Goal: Obtain resource: Download file/media

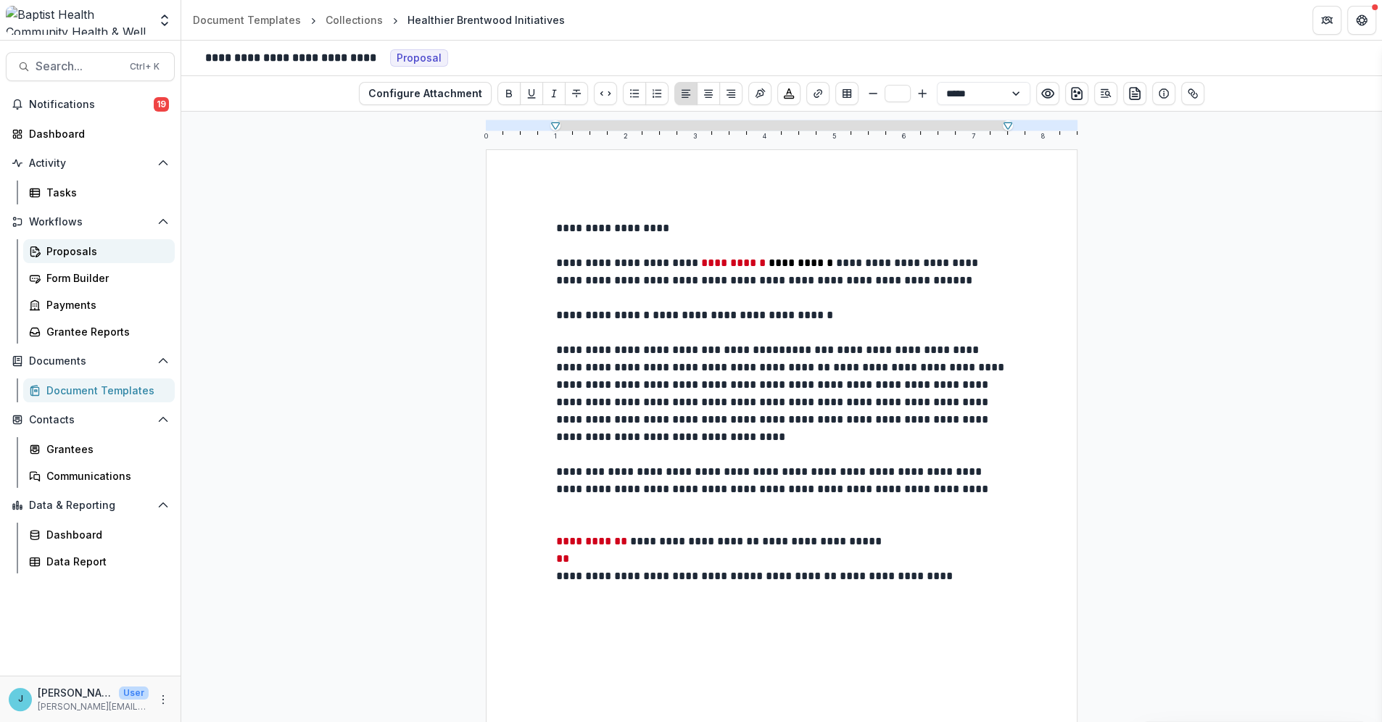
click at [54, 256] on div "Proposals" at bounding box center [104, 251] width 117 height 15
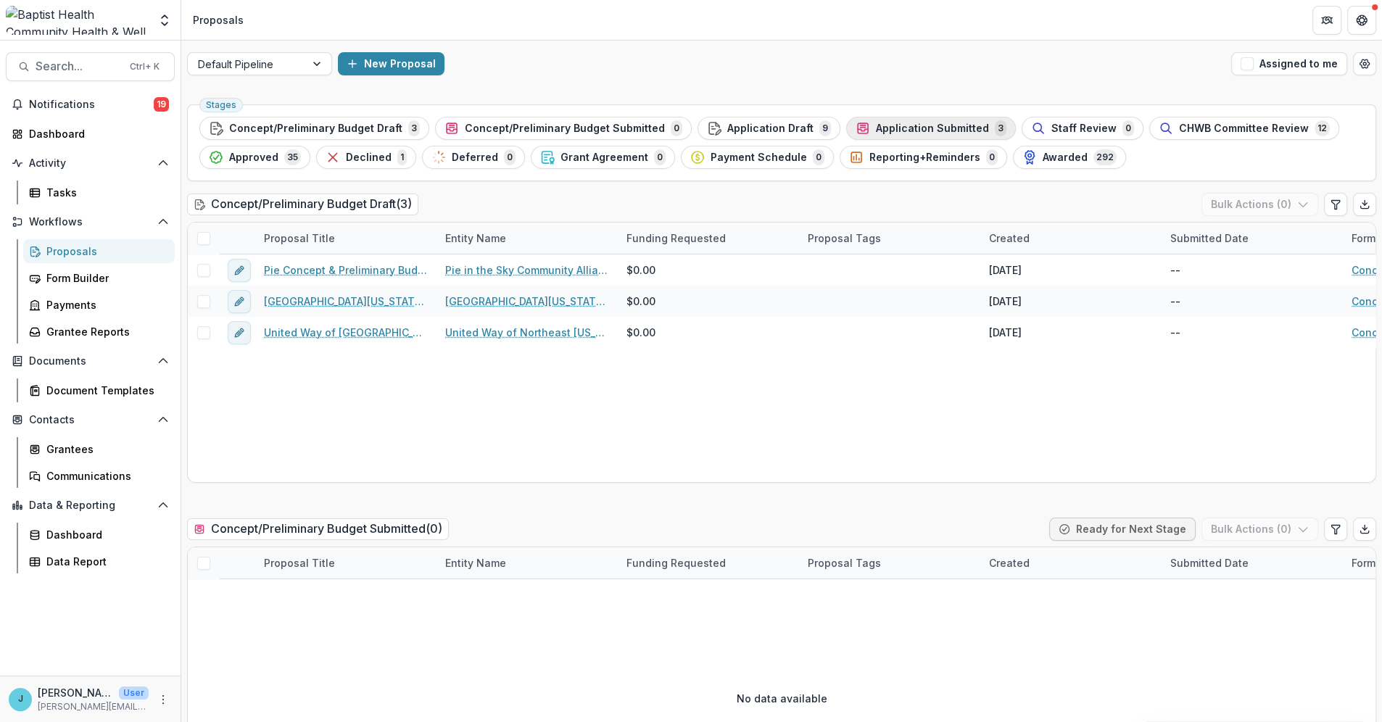
click at [889, 132] on span "Application Submitted" at bounding box center [932, 129] width 113 height 12
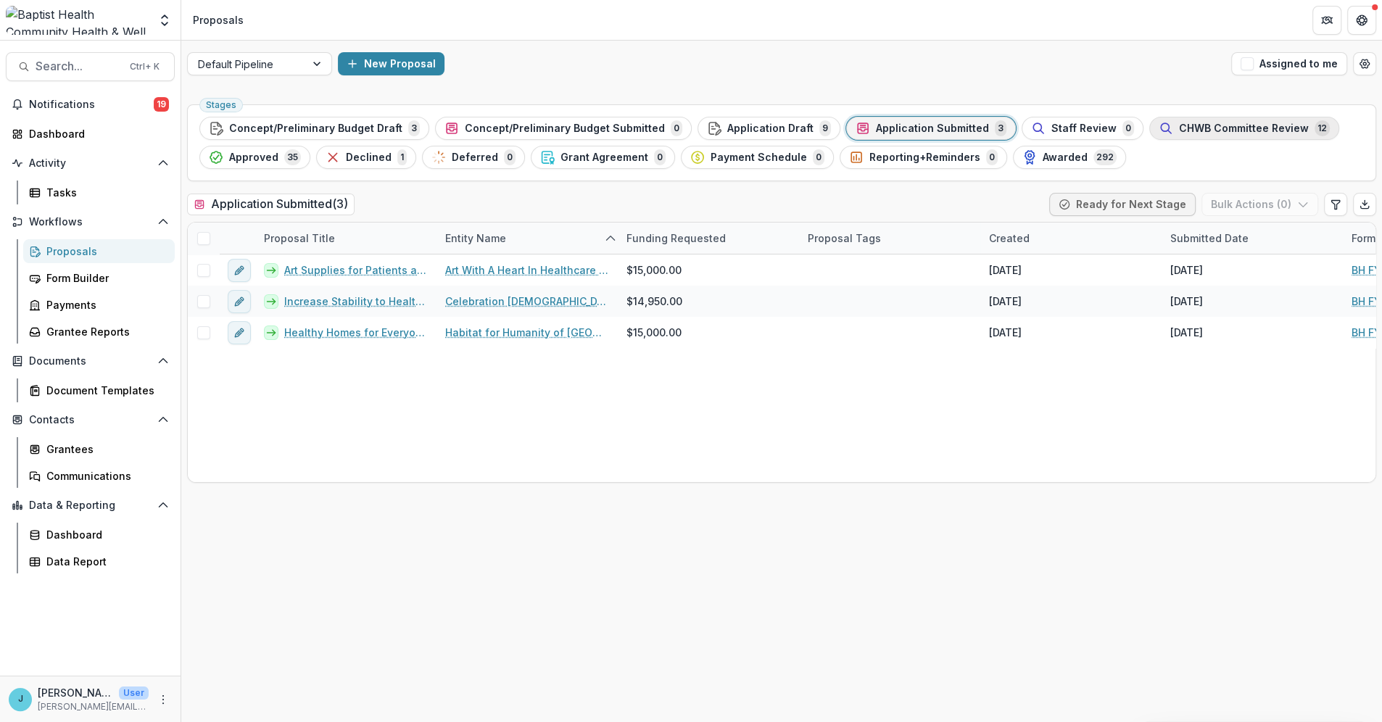
click at [1179, 125] on span "CHWB Committee Review" at bounding box center [1244, 129] width 130 height 12
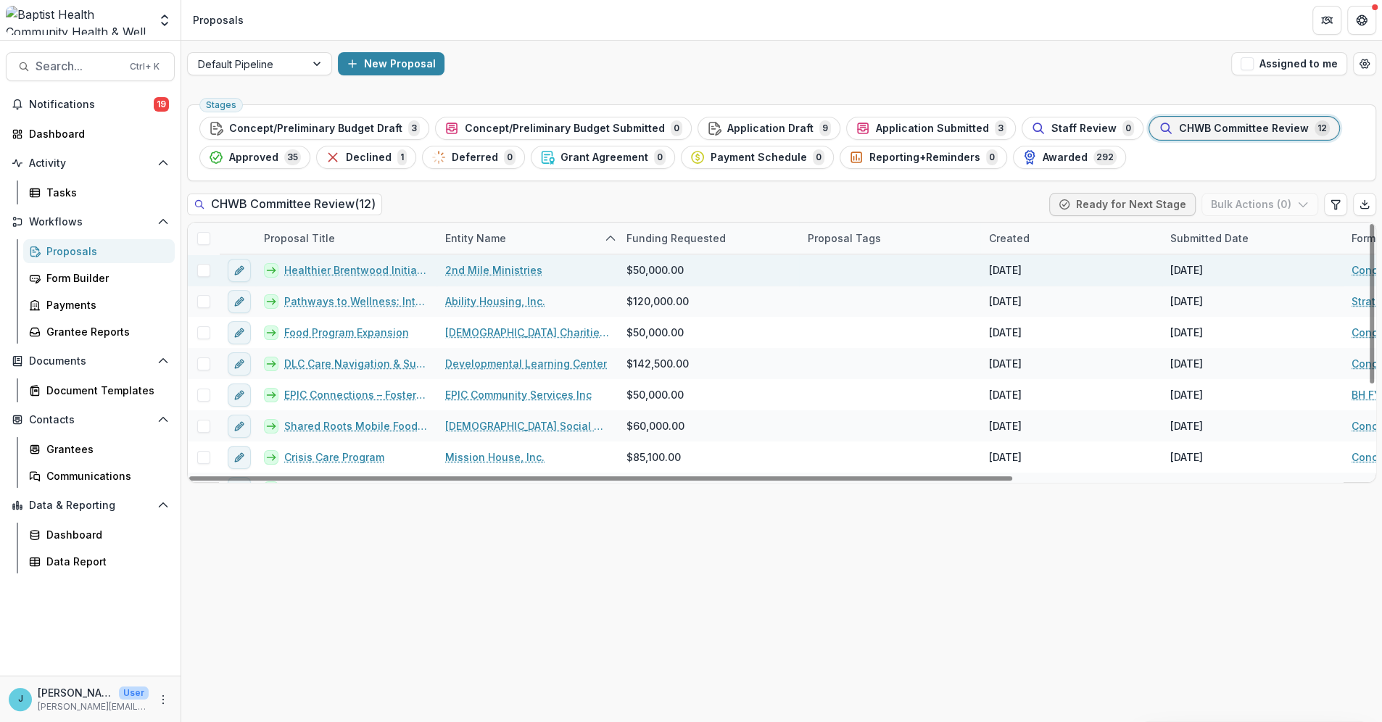
click at [389, 271] on link "Healthier Brentwood Initiatives" at bounding box center [356, 270] width 144 height 15
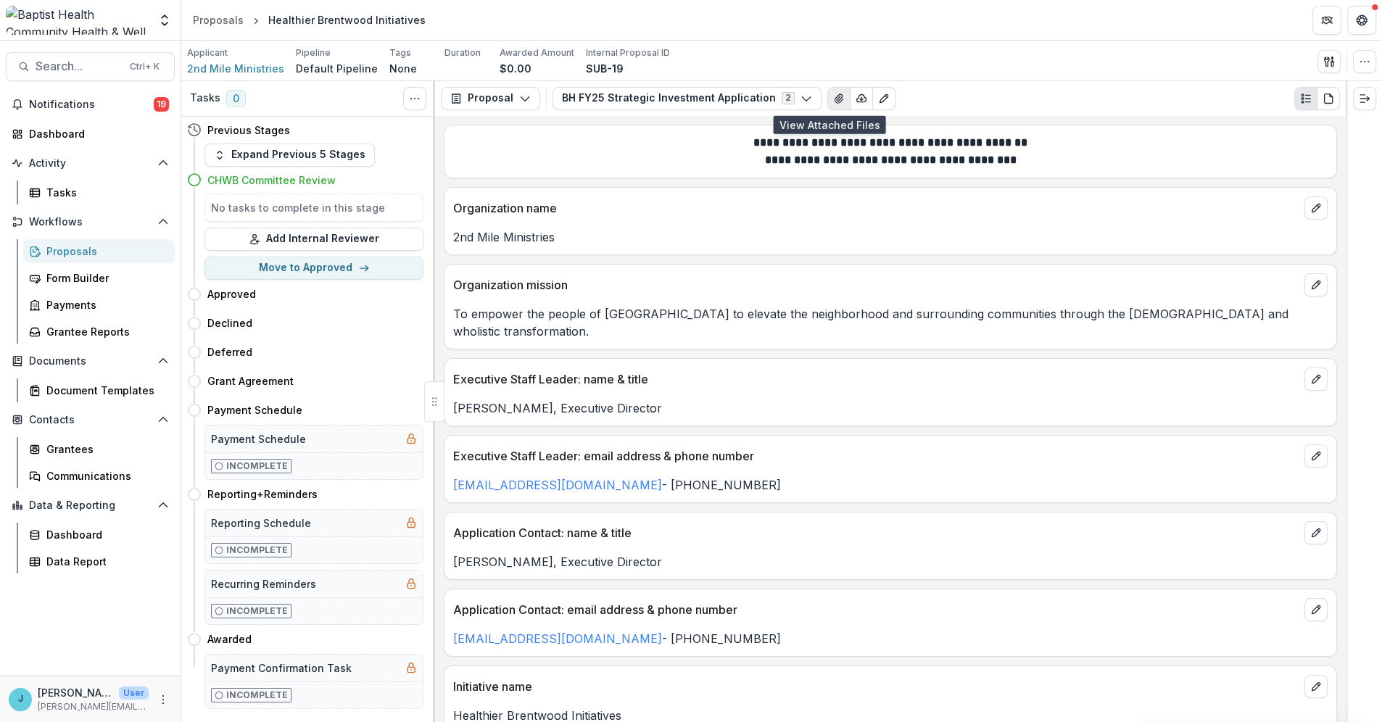
click at [833, 99] on icon "View Attached Files" at bounding box center [839, 99] width 12 height 12
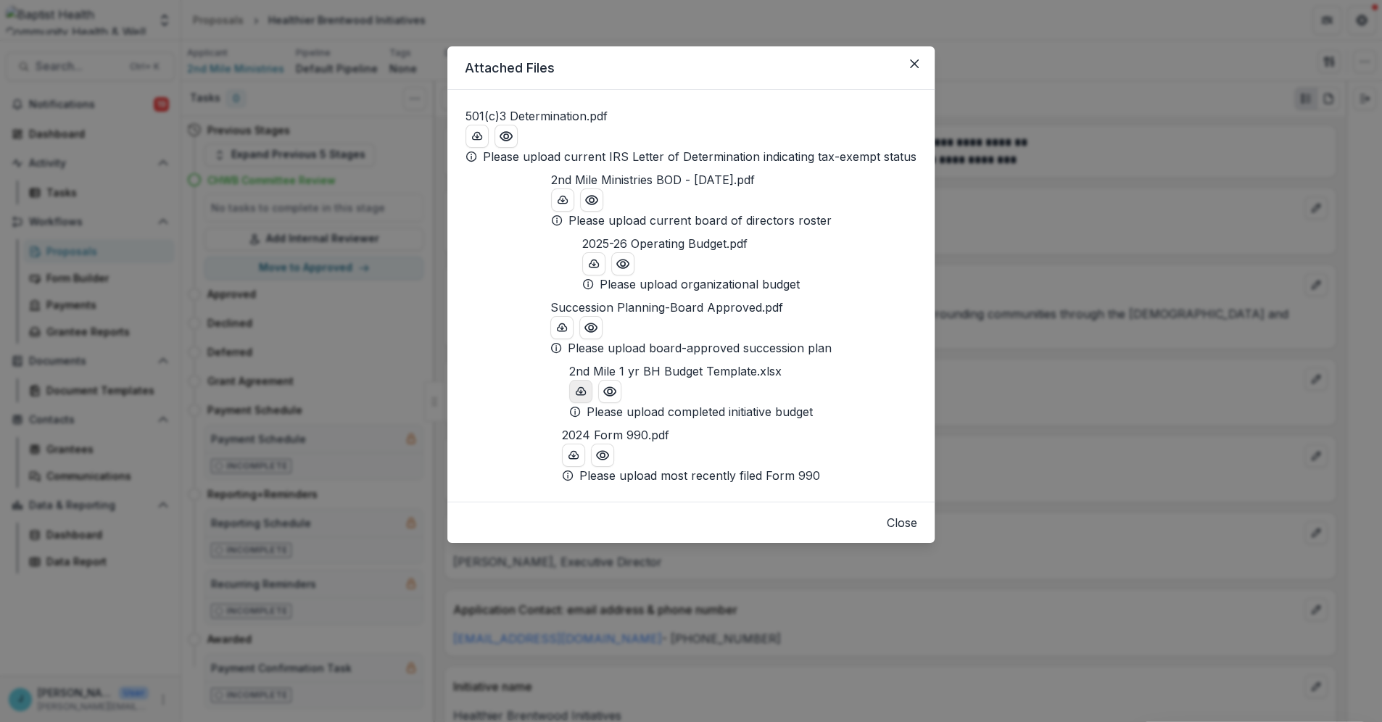
click at [577, 395] on icon "download-button" at bounding box center [581, 390] width 9 height 7
click at [911, 61] on icon "Close" at bounding box center [914, 63] width 9 height 9
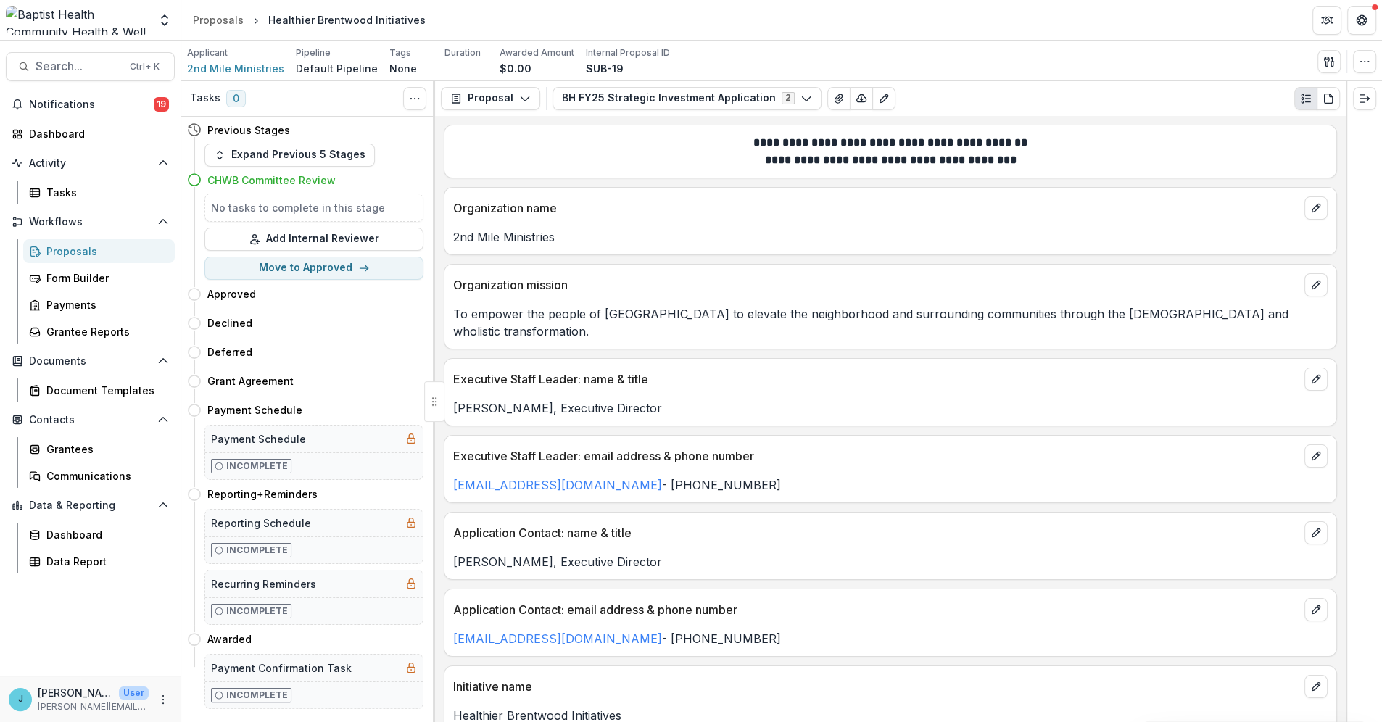
click at [67, 250] on div "Proposals" at bounding box center [104, 251] width 117 height 15
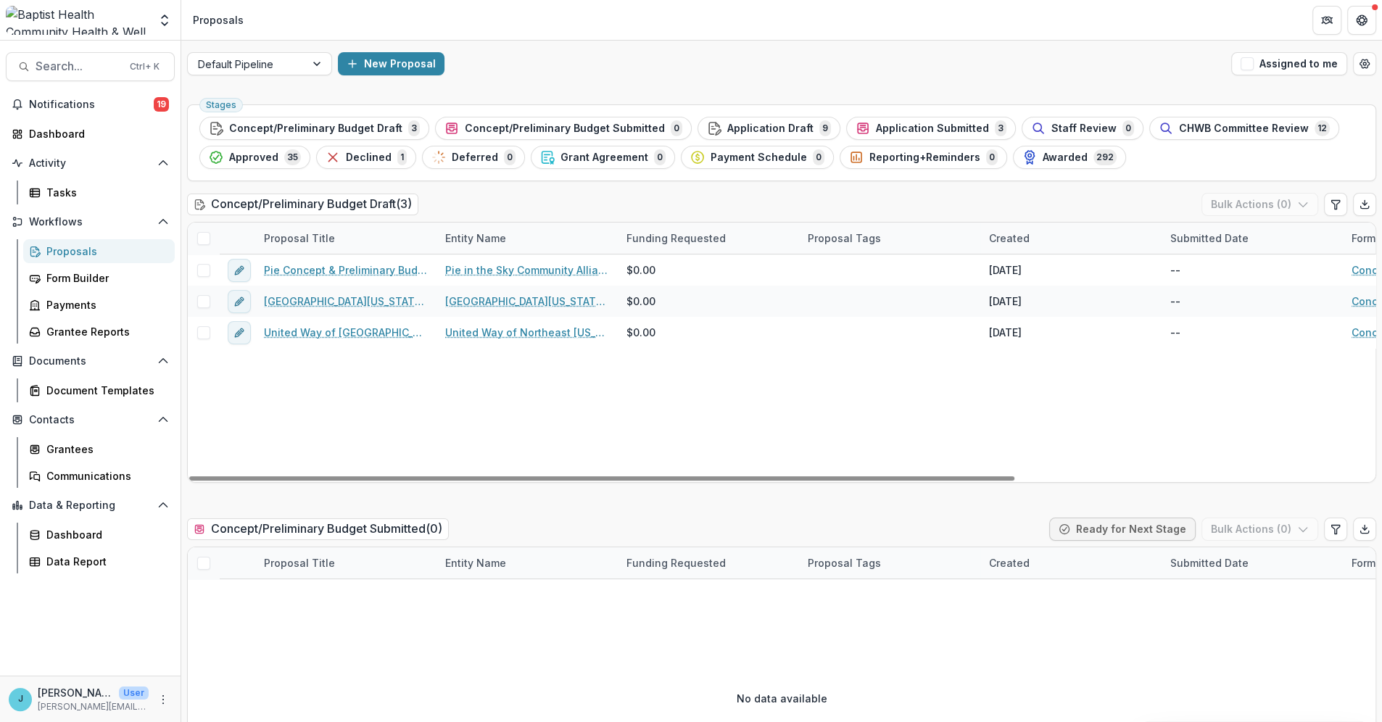
click at [80, 247] on div "Proposals" at bounding box center [104, 251] width 117 height 15
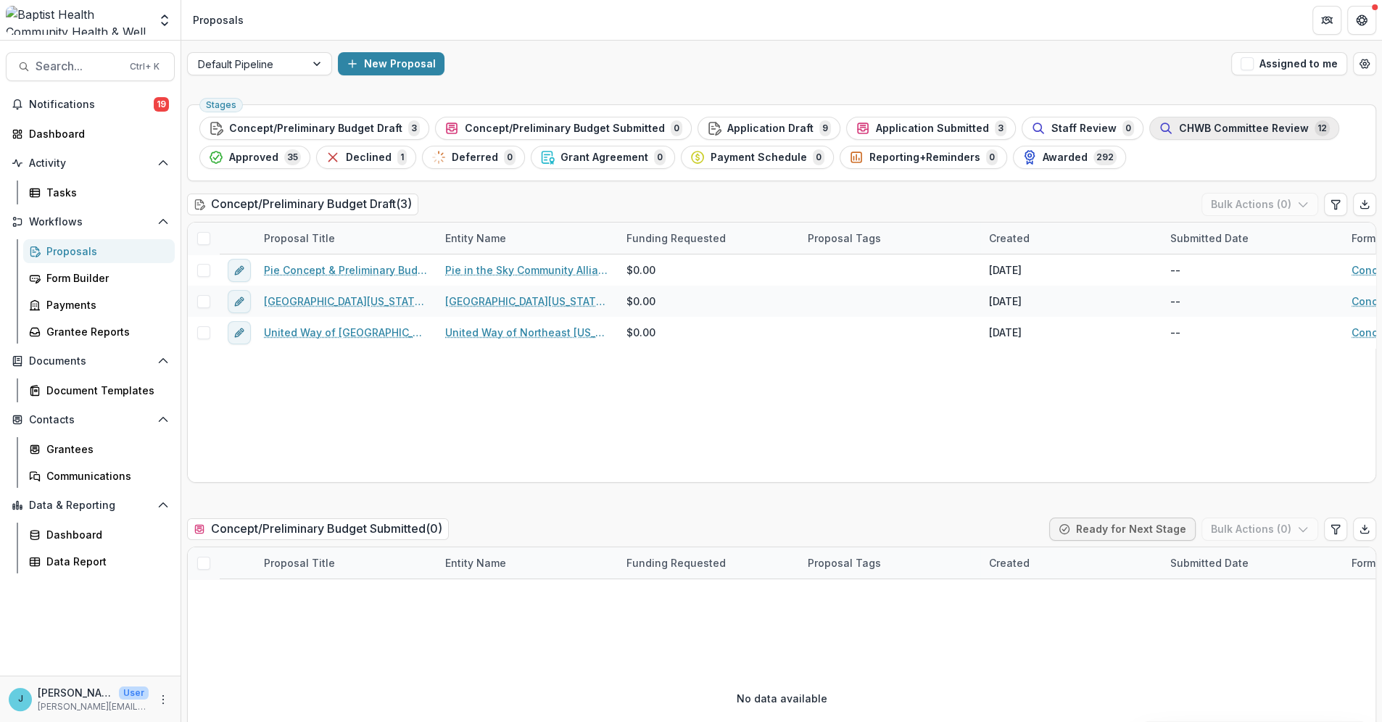
click at [1205, 125] on span "CHWB Committee Review" at bounding box center [1244, 129] width 130 height 12
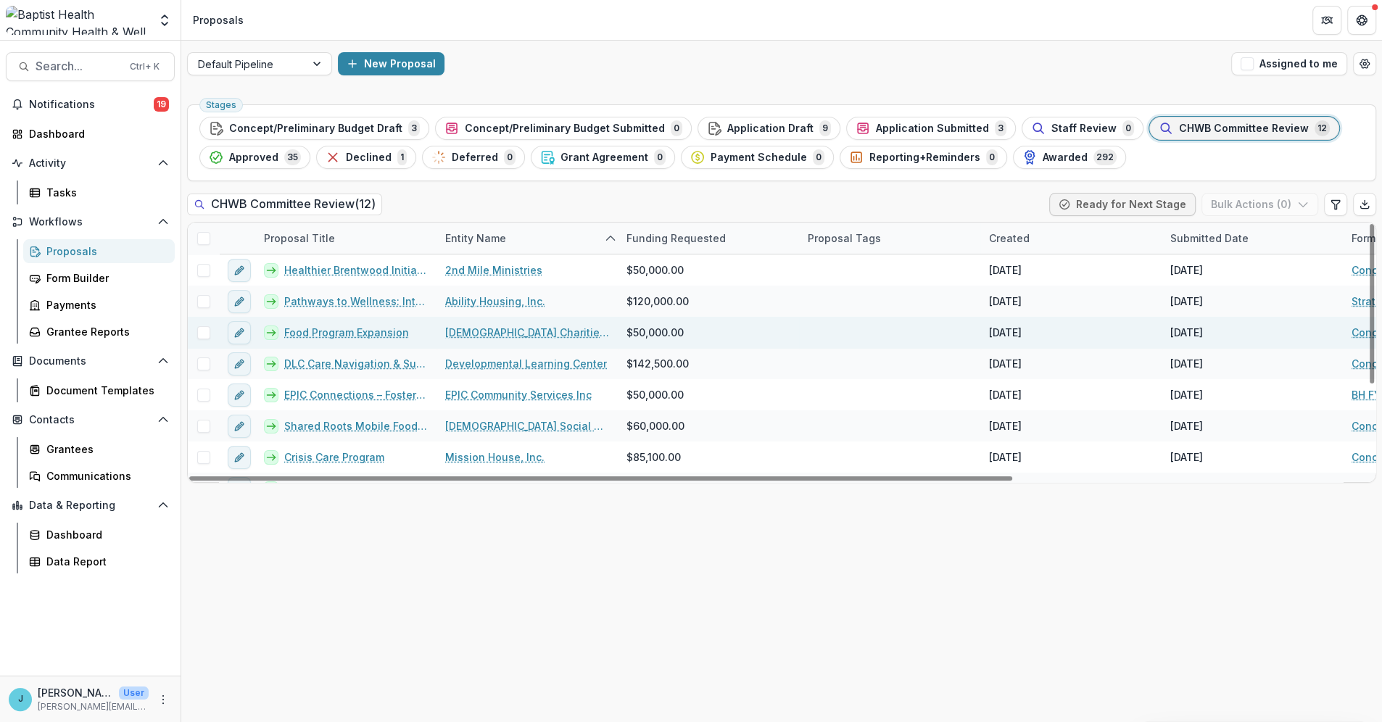
click at [366, 330] on link "Food Program Expansion" at bounding box center [346, 332] width 125 height 15
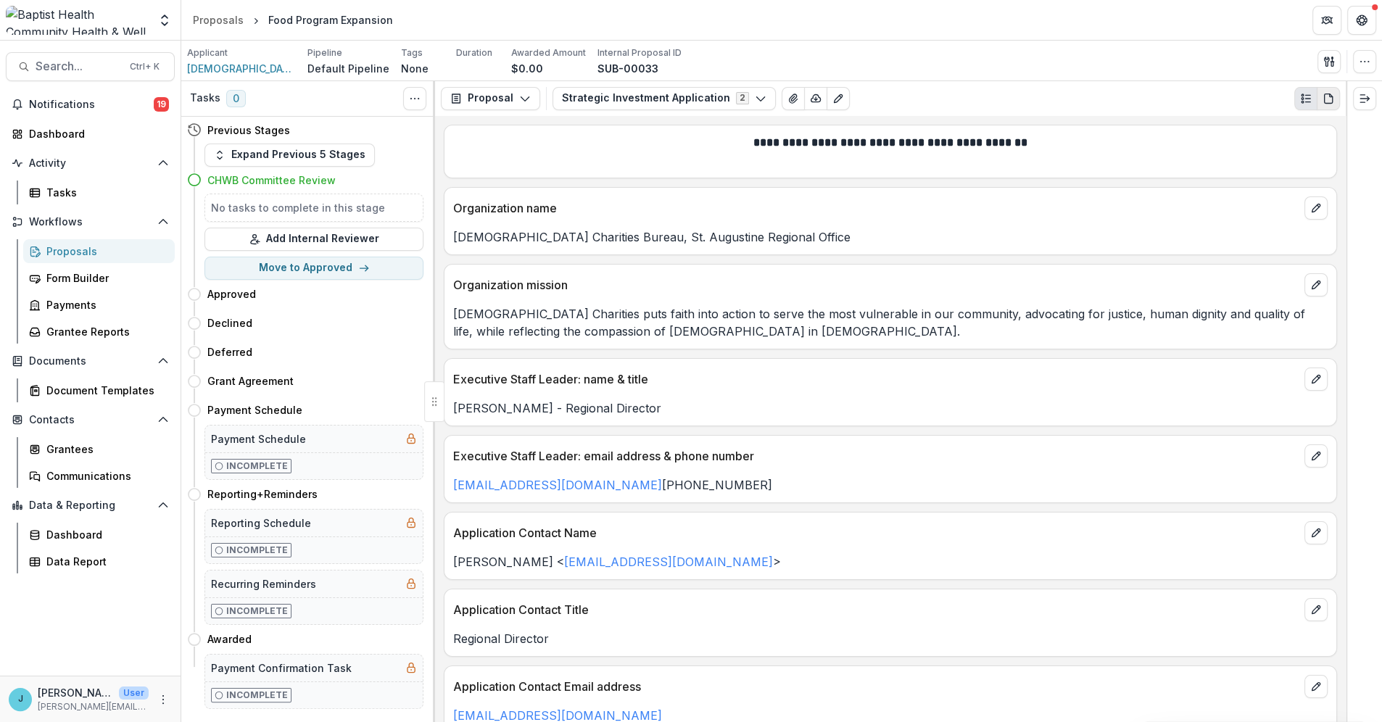
click at [1327, 95] on icon "PDF view" at bounding box center [1329, 99] width 12 height 12
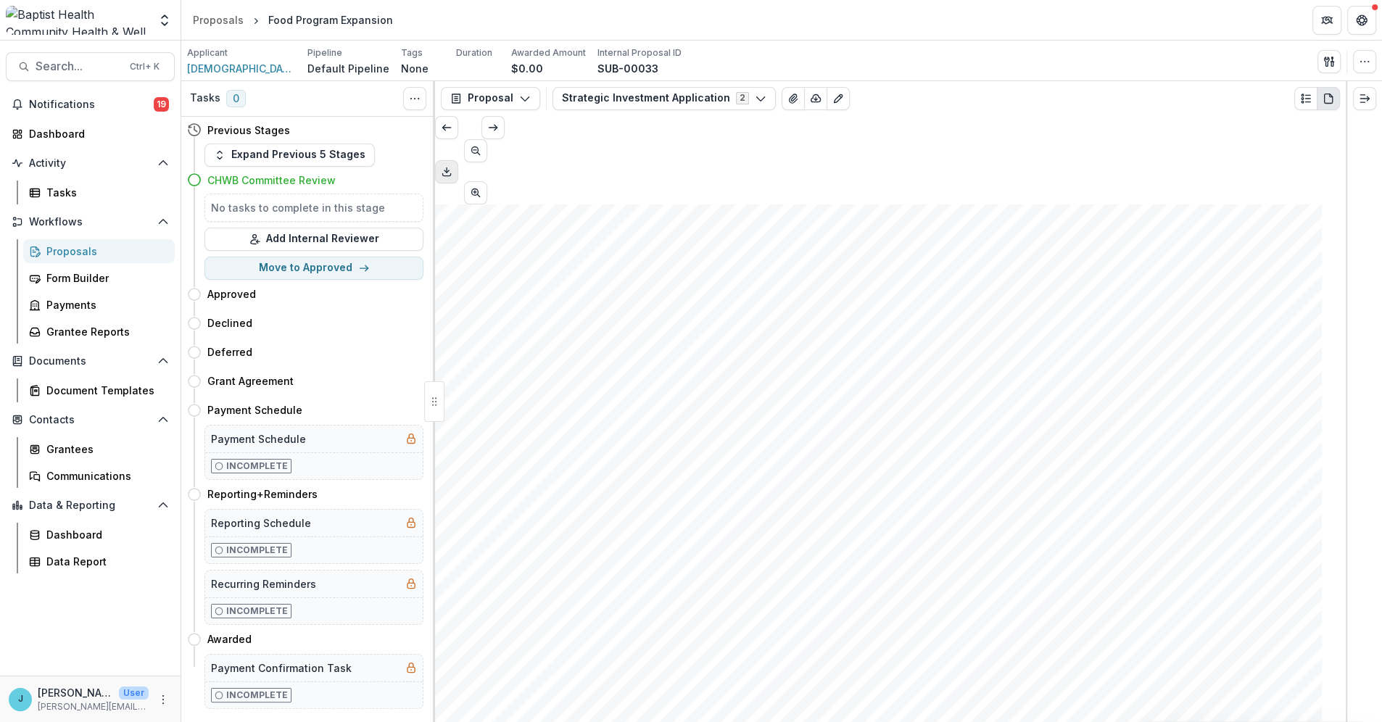
click at [449, 170] on polyline "Download PDF" at bounding box center [447, 171] width 4 height 2
click at [788, 97] on icon "View Attached Files" at bounding box center [794, 99] width 12 height 12
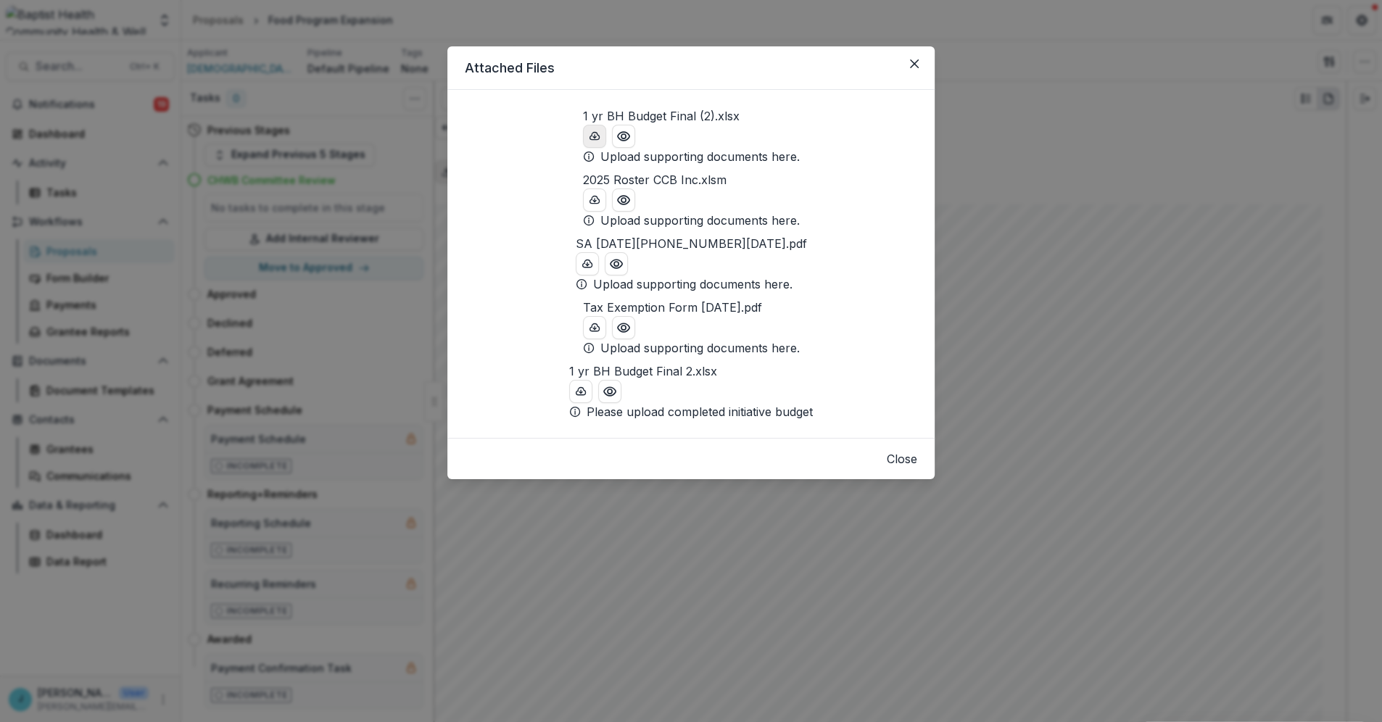
click at [589, 142] on icon "download-button" at bounding box center [595, 137] width 12 height 12
click at [912, 66] on icon "Close" at bounding box center [914, 63] width 9 height 9
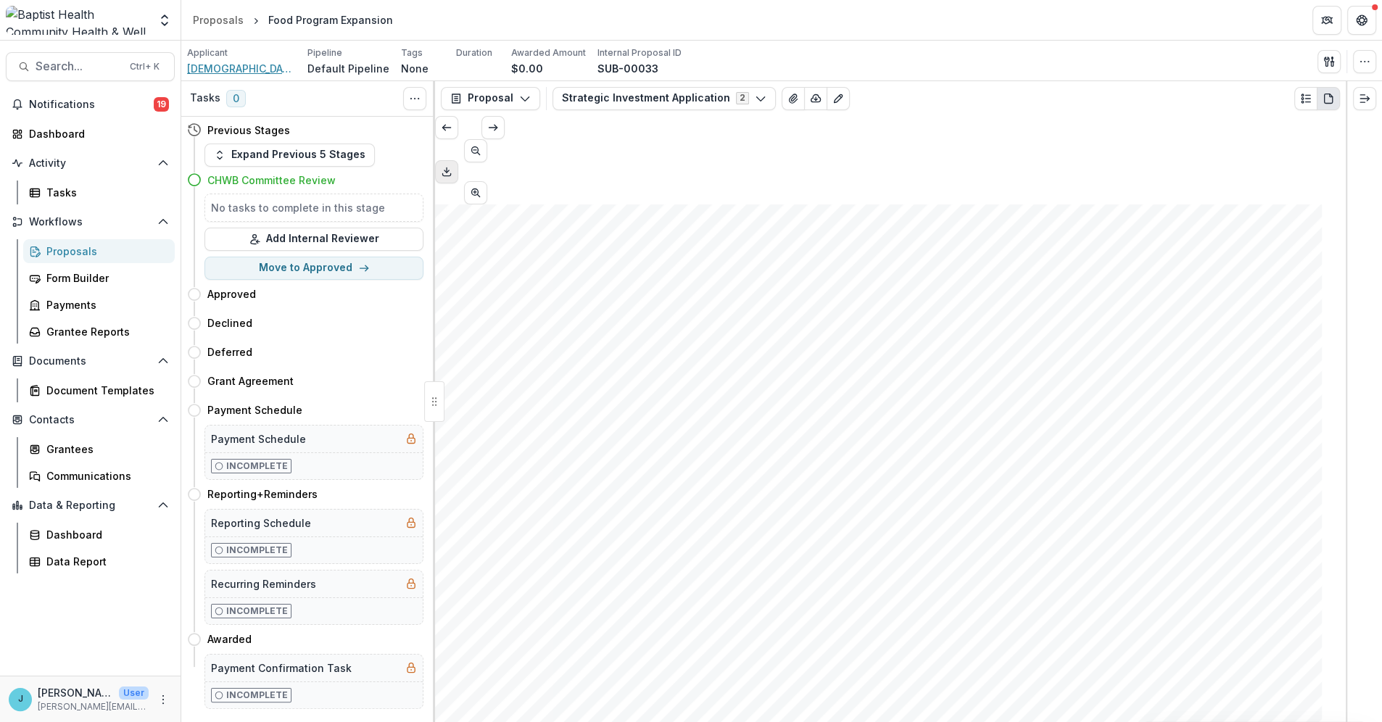
click at [239, 67] on span "[DEMOGRAPHIC_DATA] Charities Bureau, St. Augustine Regional Office" at bounding box center [241, 68] width 109 height 15
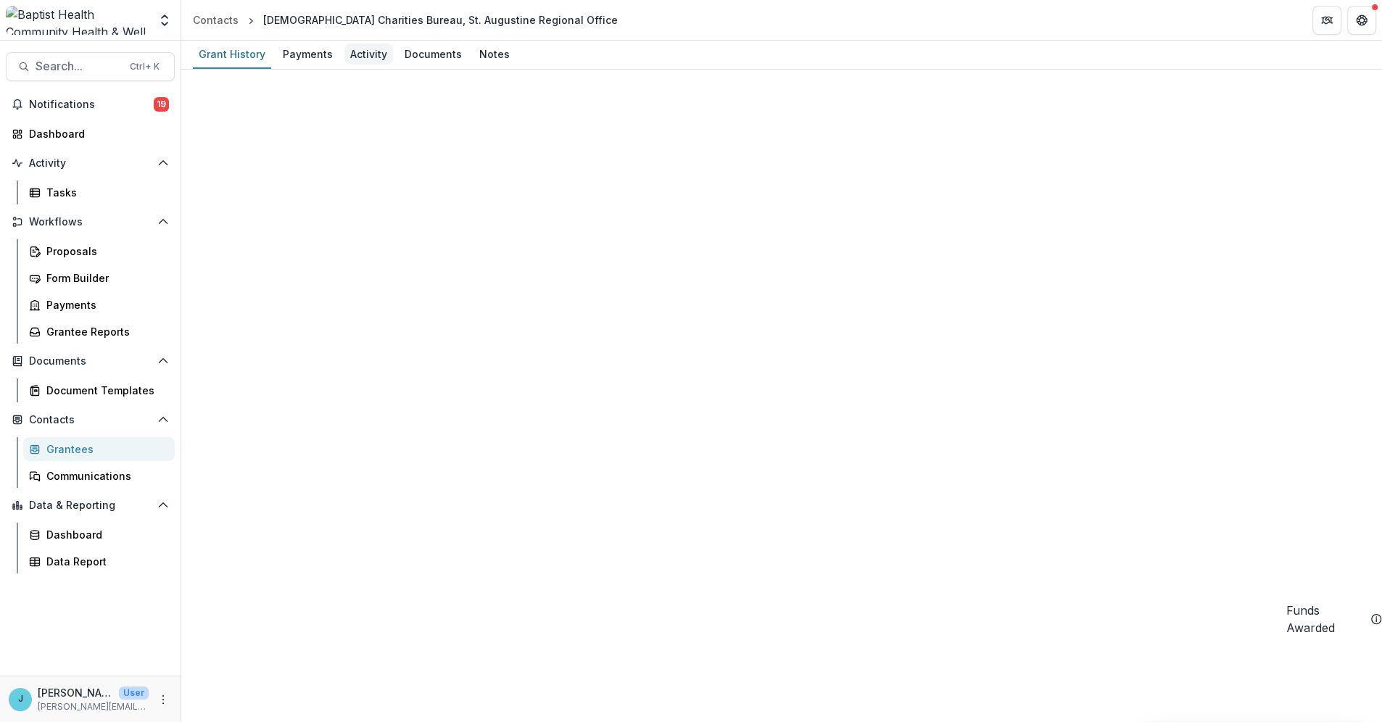
click at [368, 54] on div "Activity" at bounding box center [369, 54] width 49 height 21
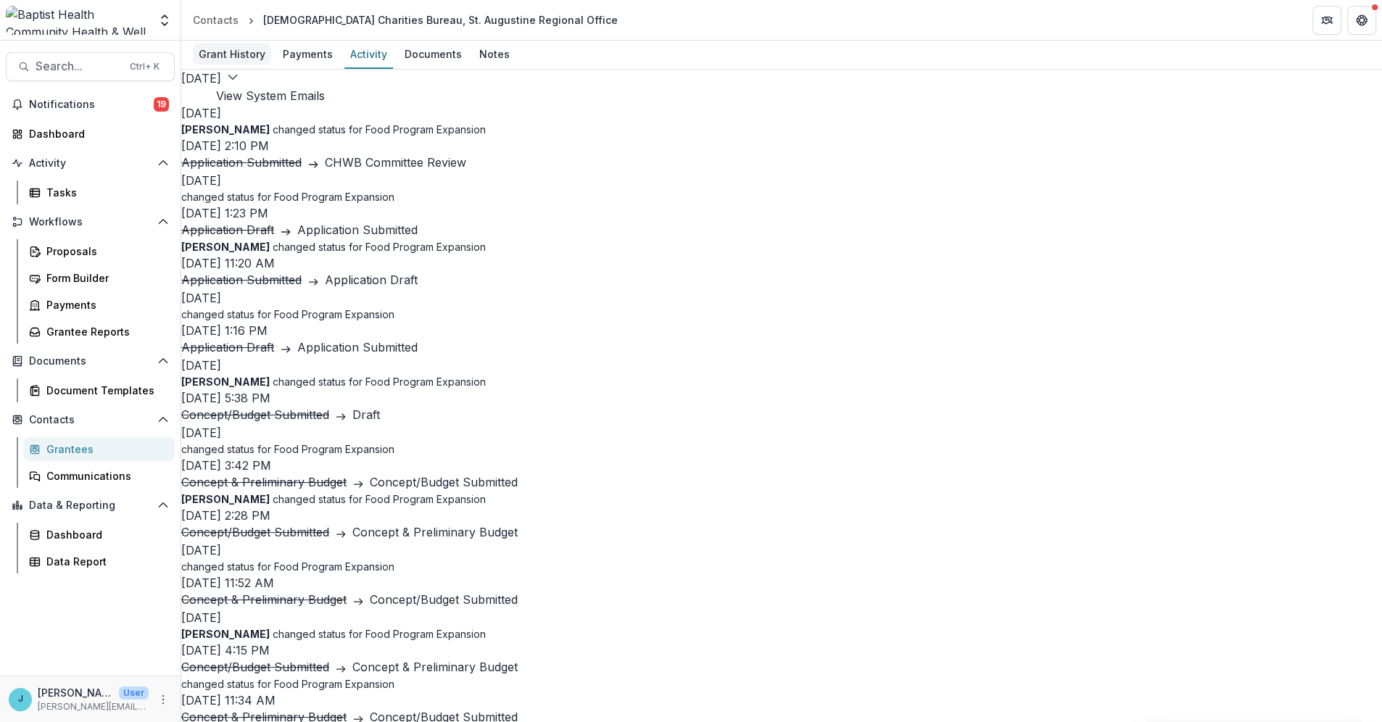
click at [263, 55] on div "Grant History" at bounding box center [232, 54] width 78 height 21
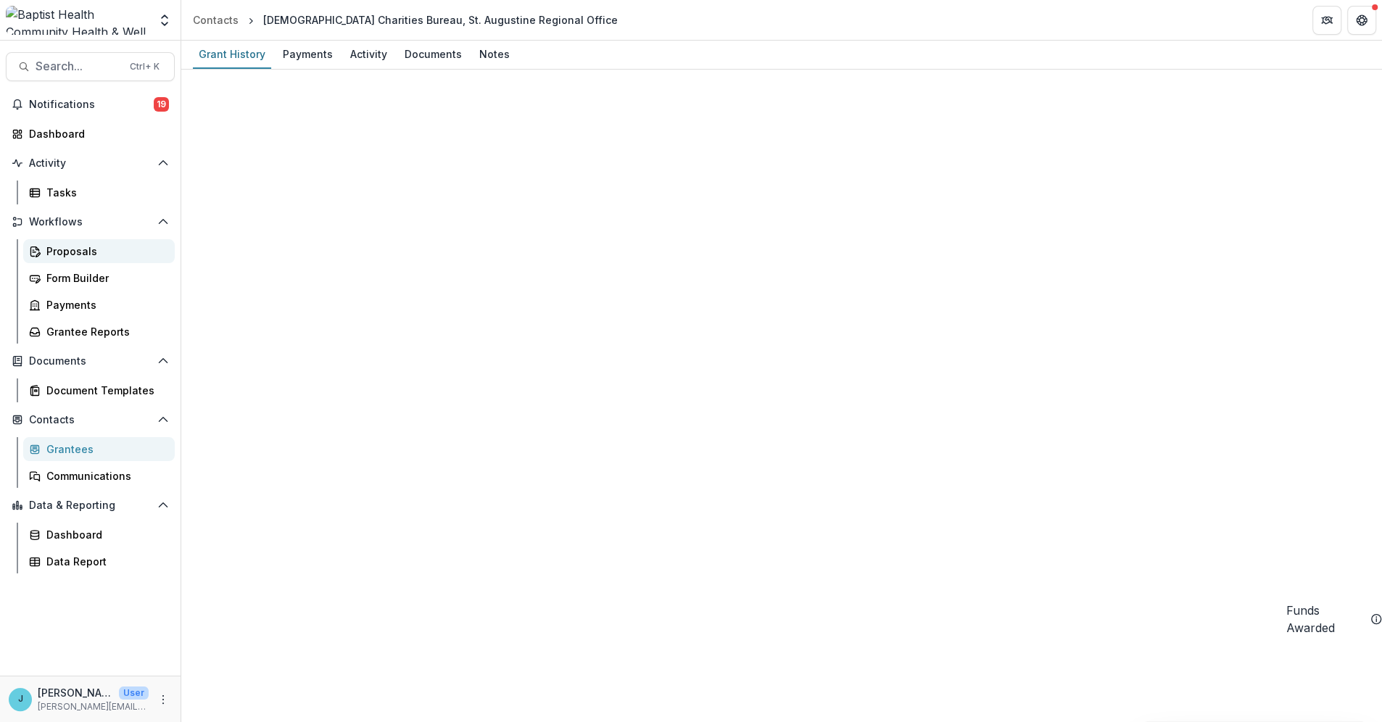
click at [69, 250] on div "Proposals" at bounding box center [104, 251] width 117 height 15
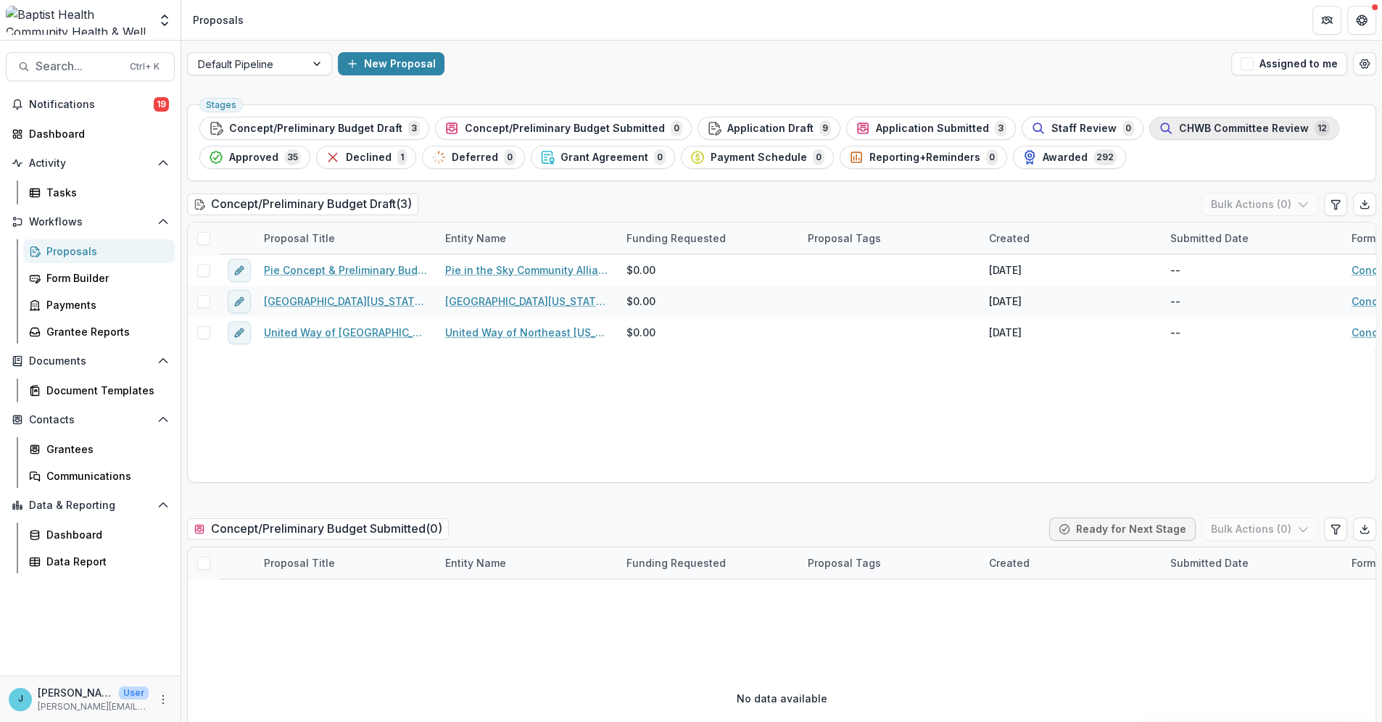
click at [1179, 127] on span "CHWB Committee Review" at bounding box center [1244, 129] width 130 height 12
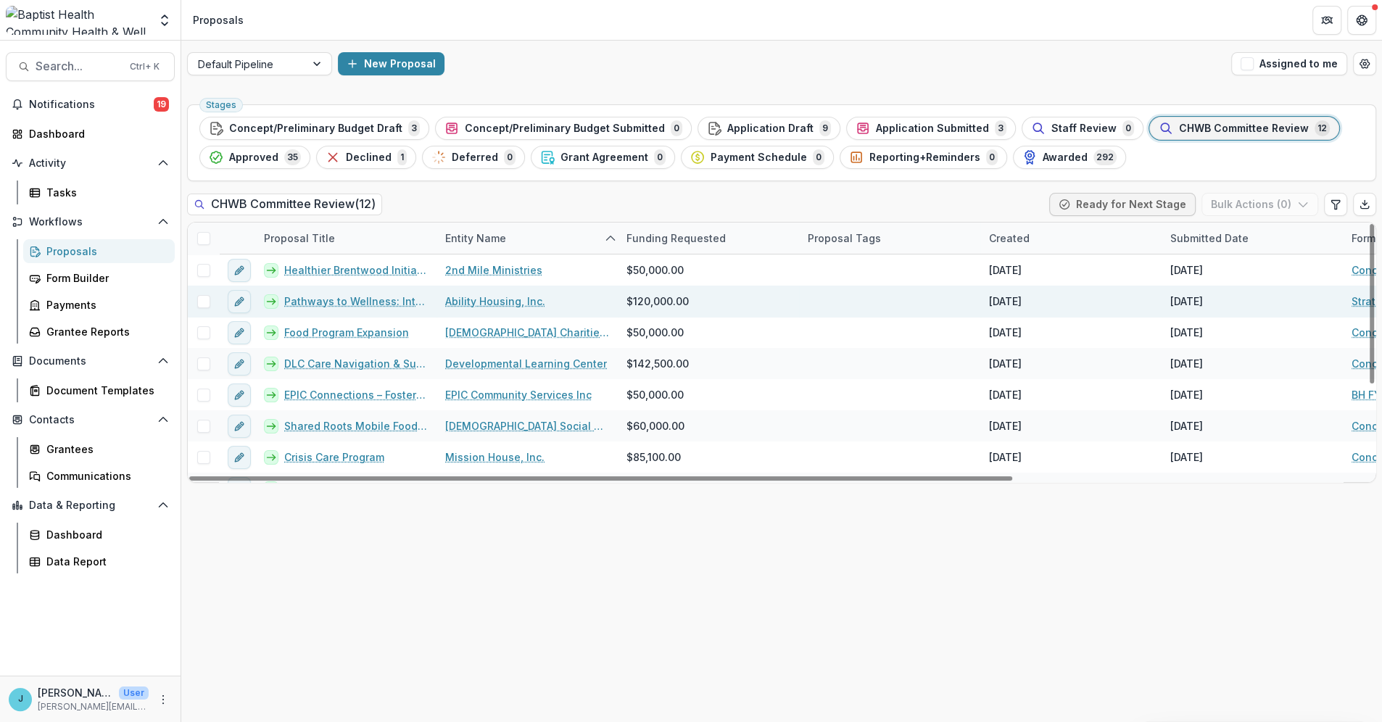
click at [379, 301] on link "Pathways to Wellness: Integrated Mental Health Access for Northeast [US_STATE] …" at bounding box center [356, 301] width 144 height 15
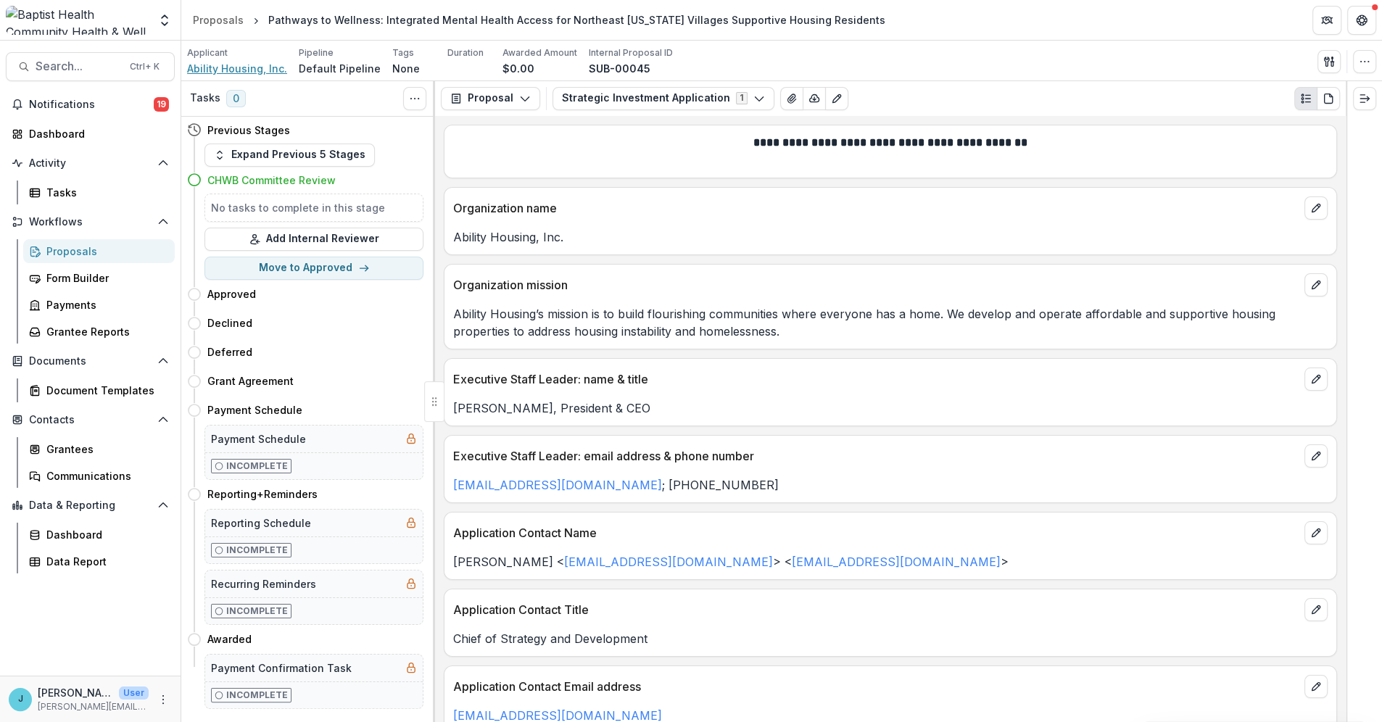
click at [234, 66] on span "Ability Housing, Inc." at bounding box center [237, 68] width 100 height 15
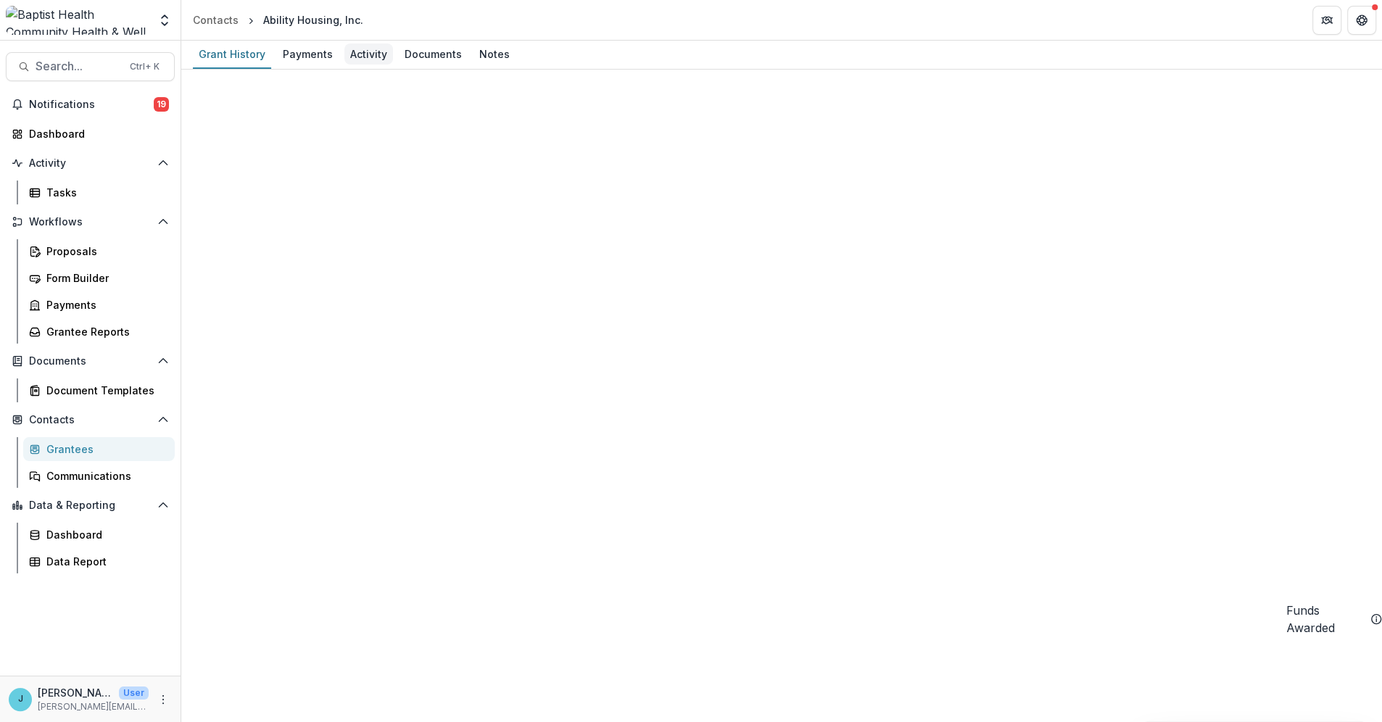
click at [370, 53] on div "Activity" at bounding box center [369, 54] width 49 height 21
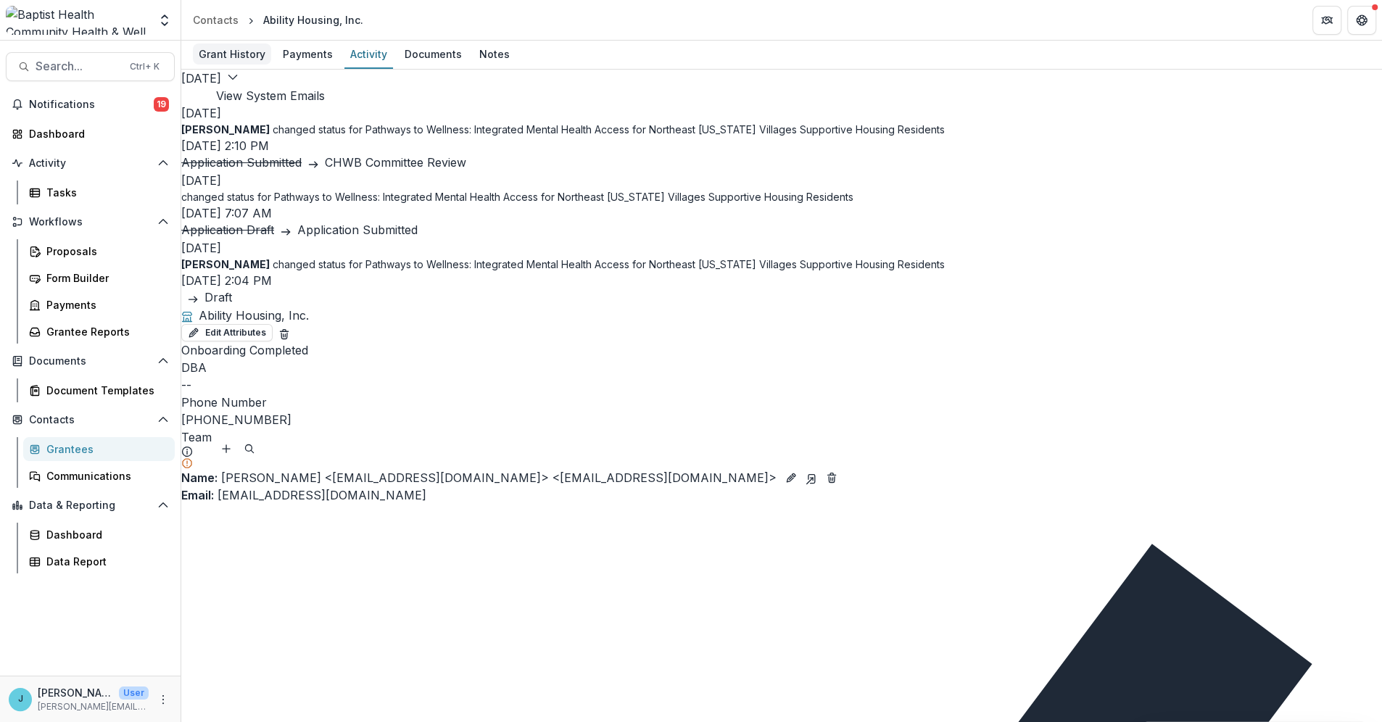
click at [242, 55] on div "Grant History" at bounding box center [232, 54] width 78 height 21
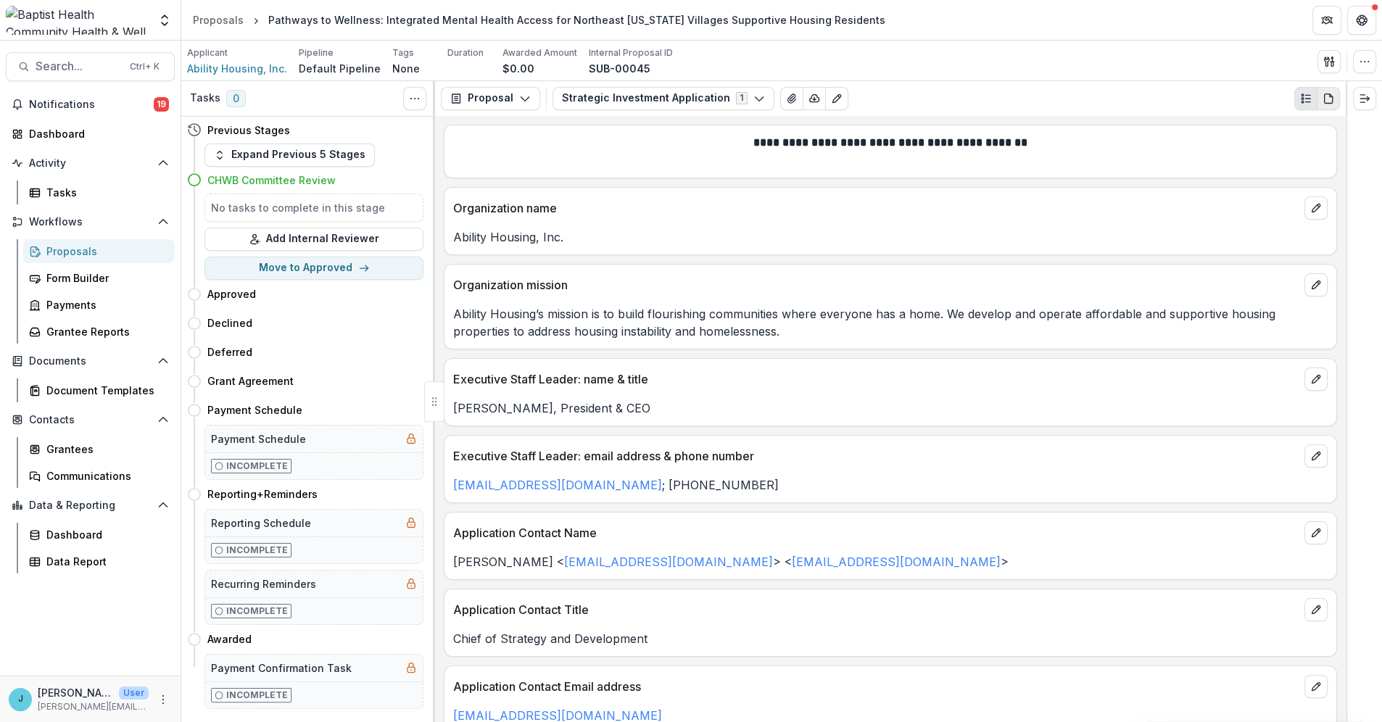
click at [1327, 96] on icon "PDF view" at bounding box center [1329, 99] width 12 height 12
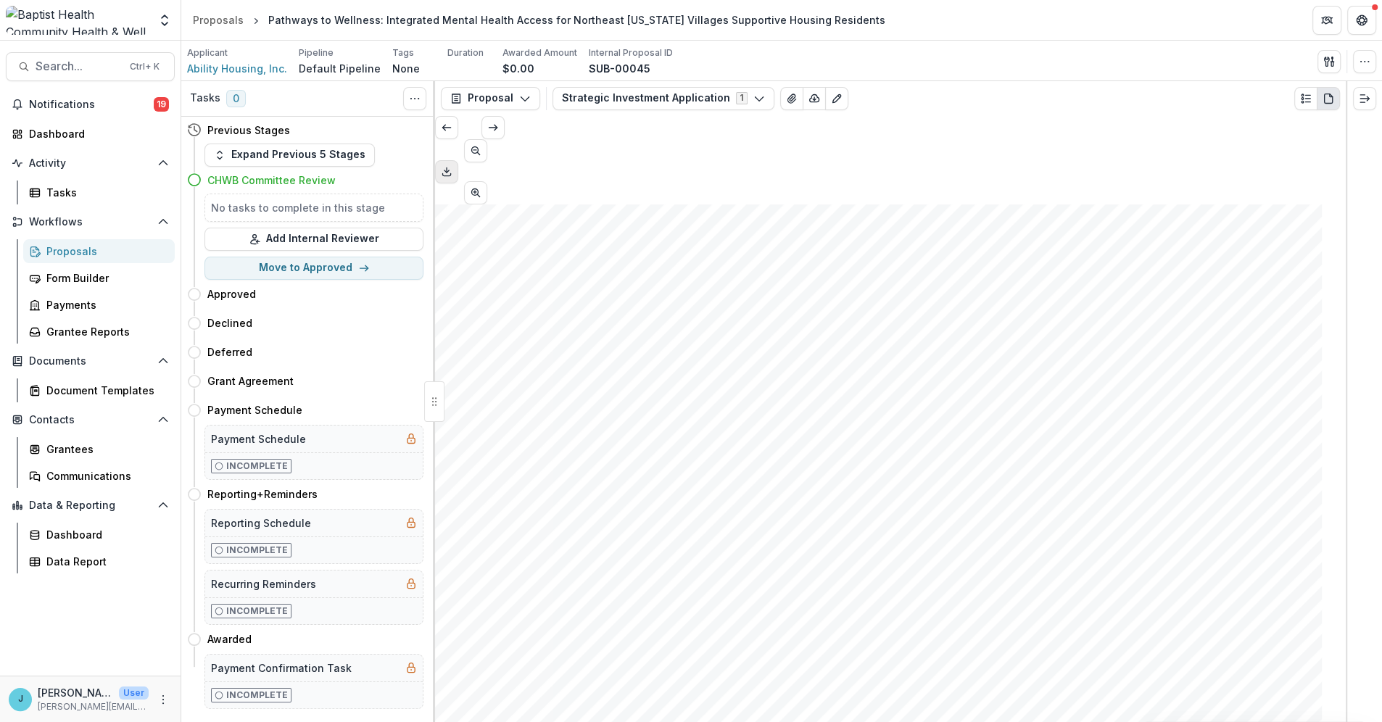
click at [453, 166] on icon "Download PDF" at bounding box center [447, 172] width 12 height 12
click at [786, 99] on icon "View Attached Files" at bounding box center [792, 99] width 12 height 12
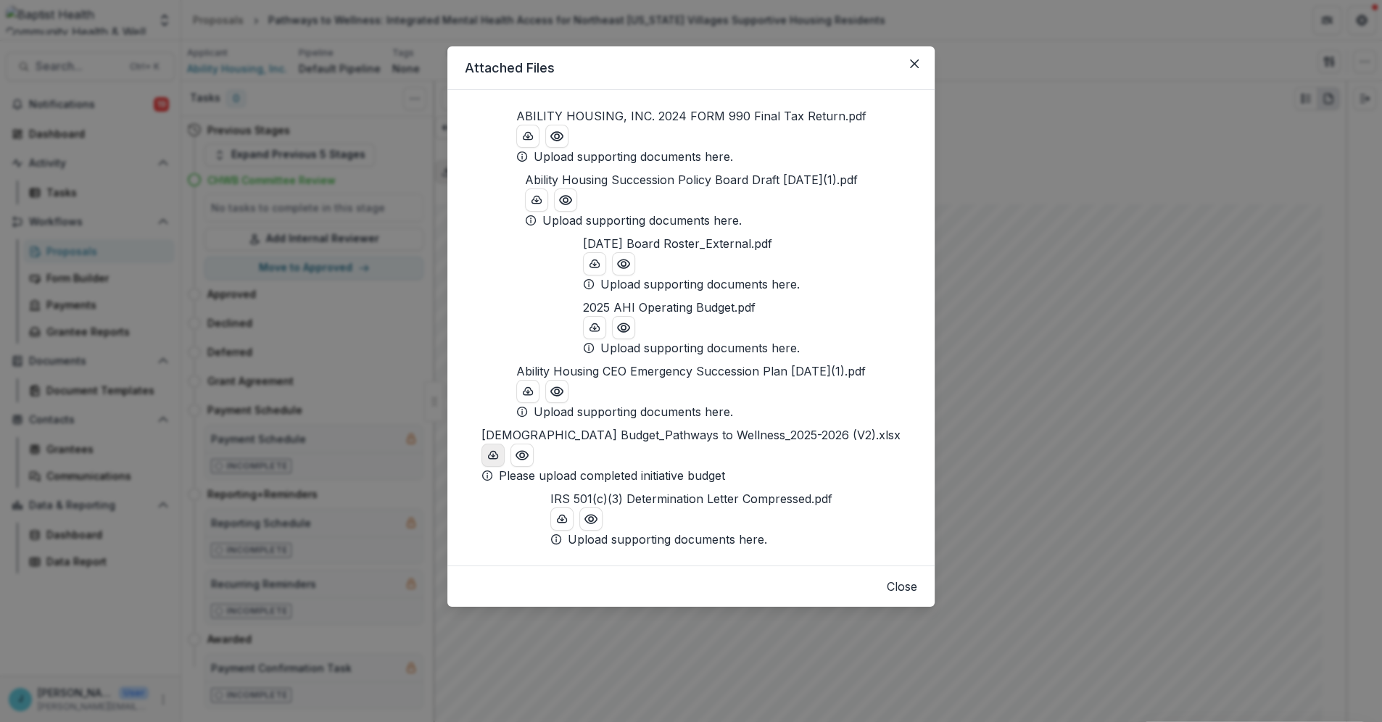
click at [487, 461] on icon "download-button" at bounding box center [493, 456] width 12 height 12
